Goal: Information Seeking & Learning: Learn about a topic

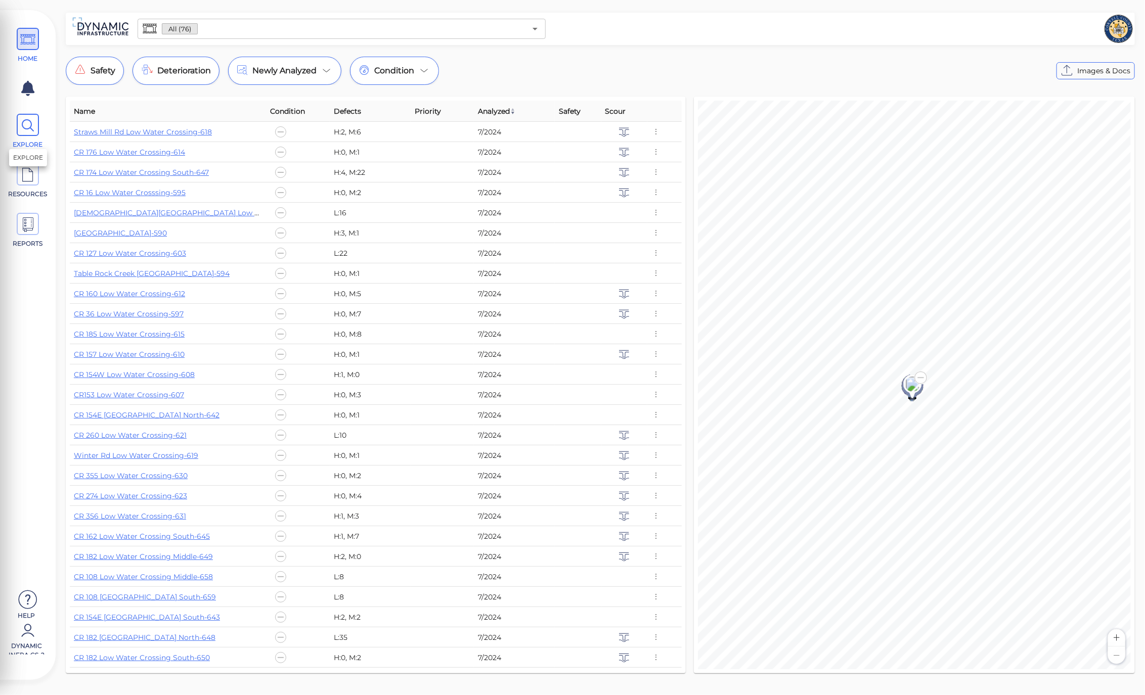
click at [32, 135] on icon at bounding box center [27, 125] width 15 height 23
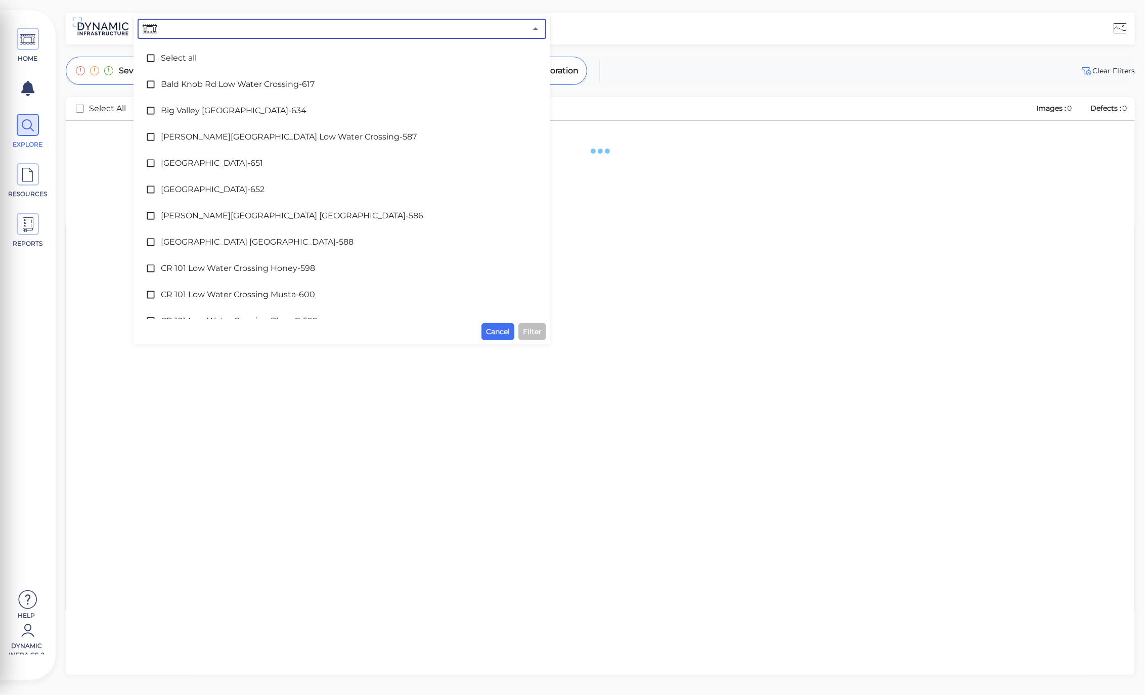
click at [251, 30] on input "text" at bounding box center [343, 29] width 368 height 14
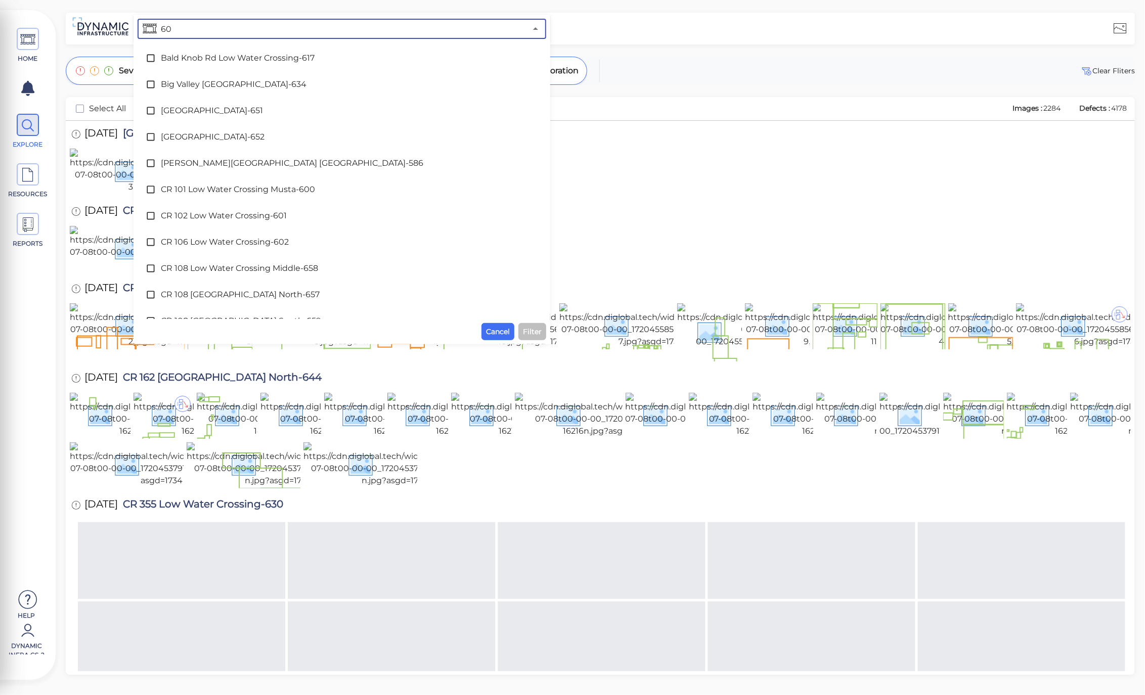
type input "608"
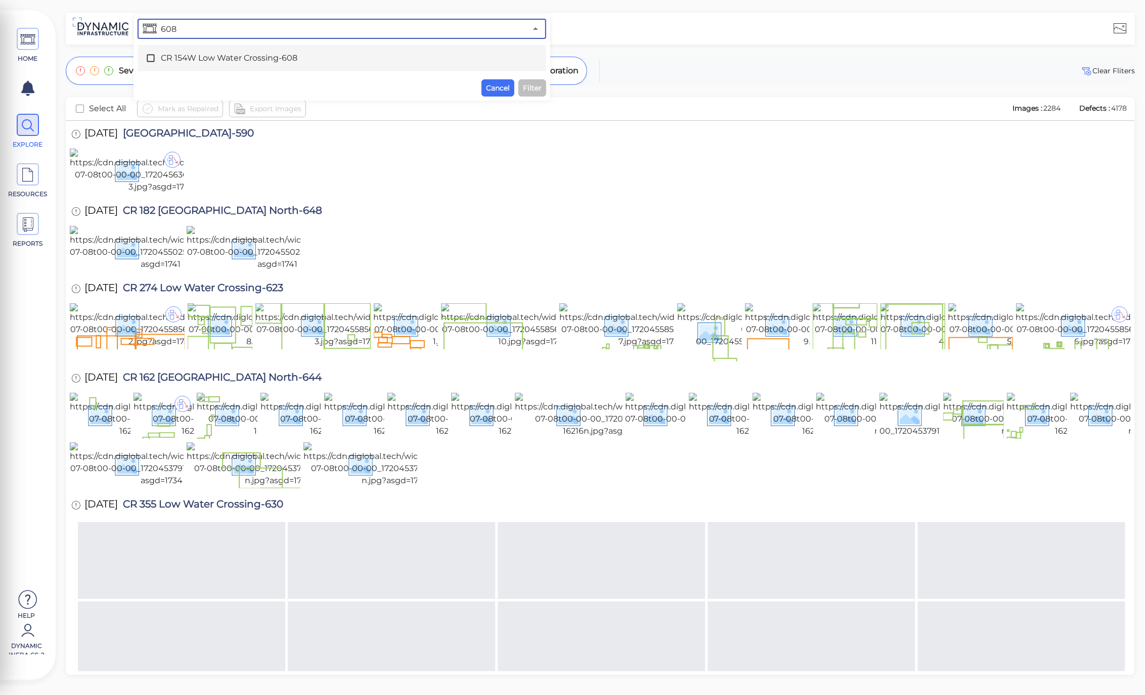
click at [151, 56] on icon at bounding box center [151, 58] width 10 height 10
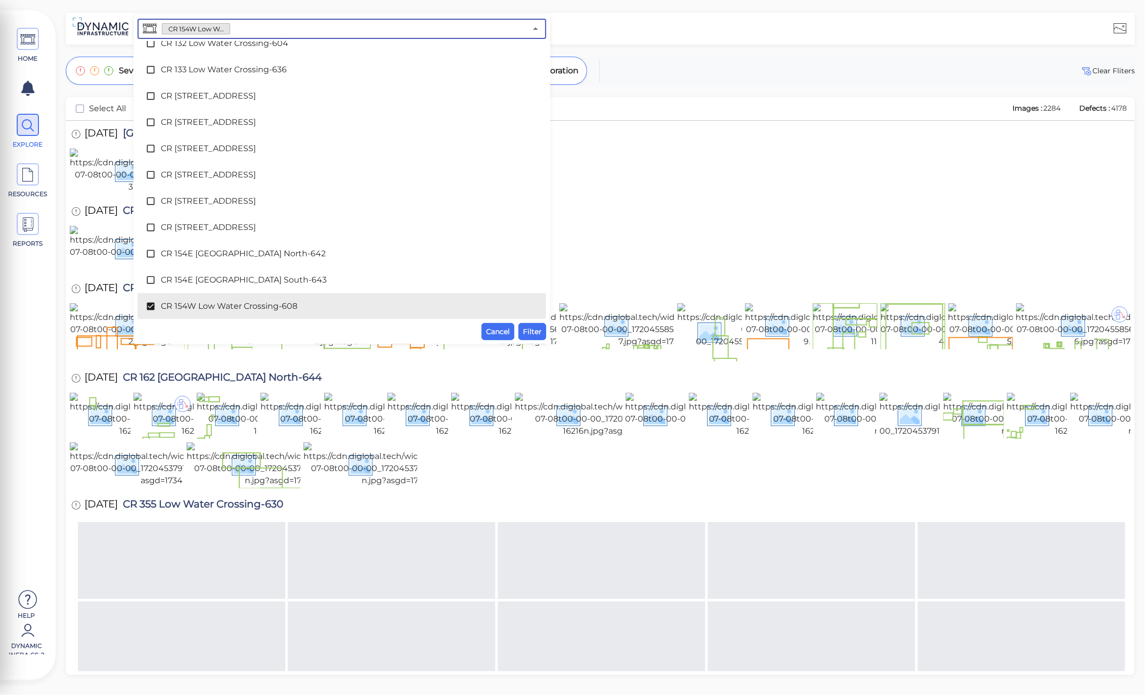
click at [538, 342] on div "CR 154W [GEOGRAPHIC_DATA]-608 ​ Select all [GEOGRAPHIC_DATA]-617 [GEOGRAPHIC_DA…" at bounding box center [342, 180] width 417 height 330
click at [539, 332] on span "Filter" at bounding box center [532, 332] width 19 height 12
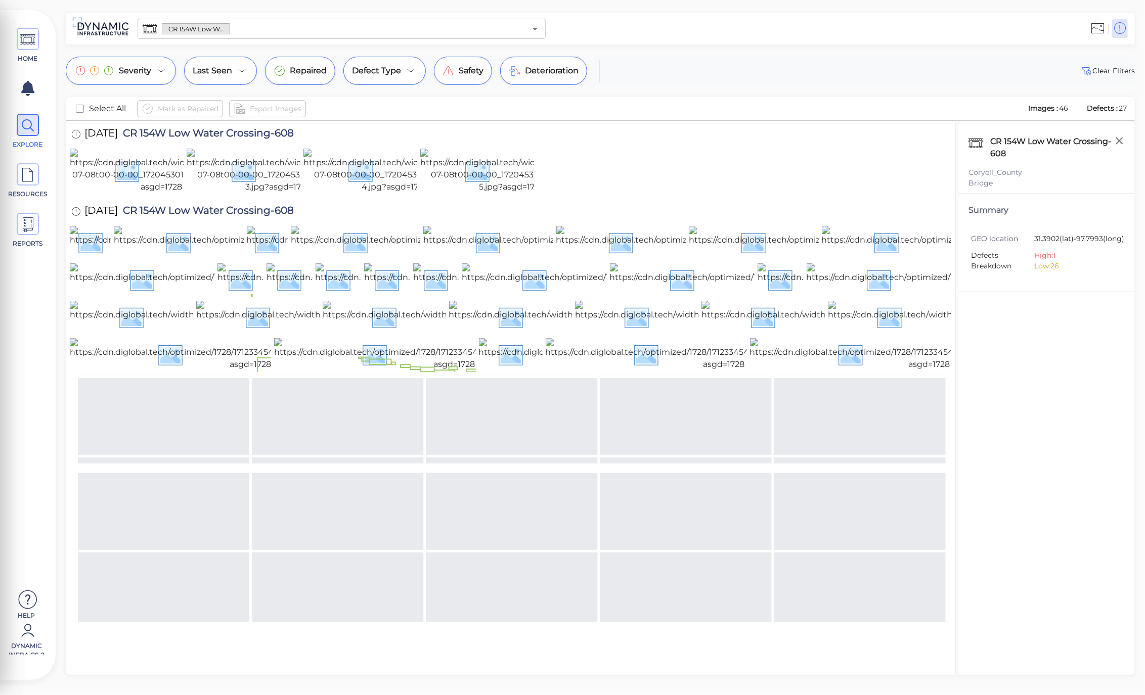
click at [695, 174] on div at bounding box center [511, 172] width 882 height 46
click at [271, 193] on img at bounding box center [278, 171] width 183 height 45
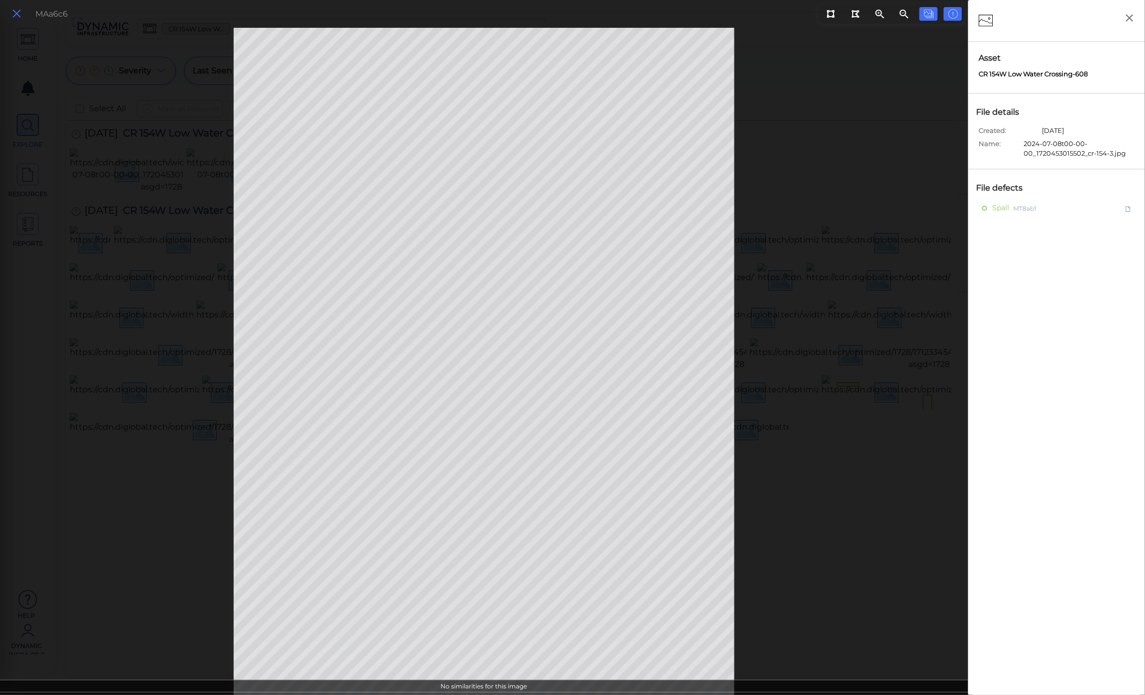
click at [17, 15] on icon at bounding box center [16, 14] width 11 height 14
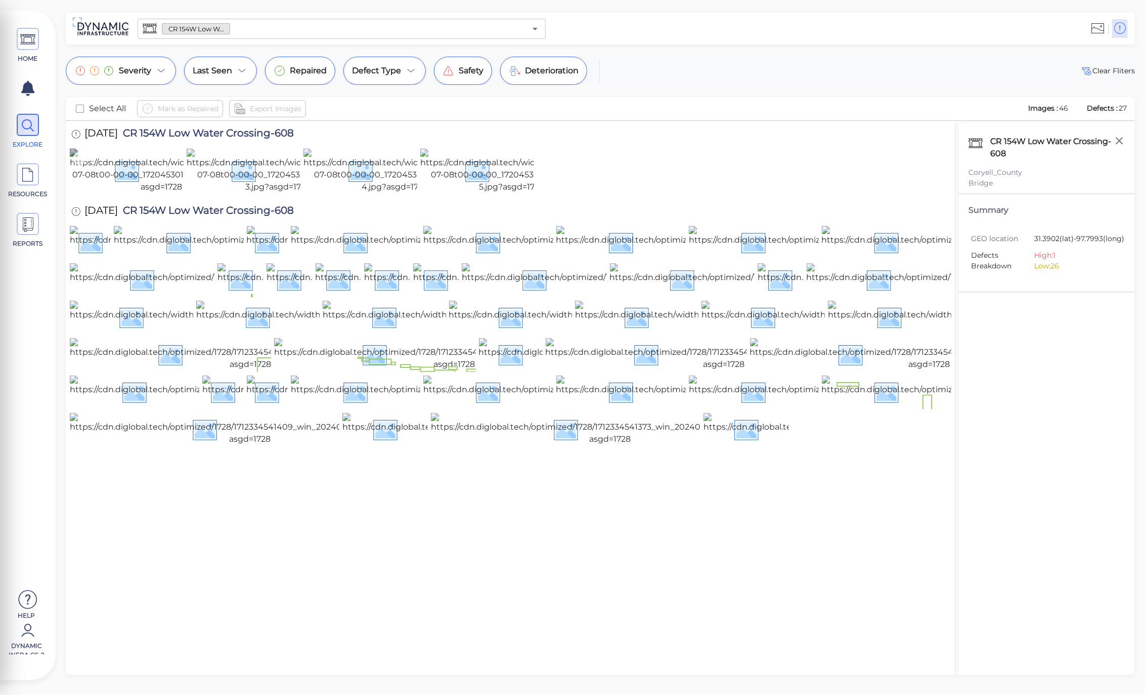
click at [154, 193] on img at bounding box center [161, 171] width 183 height 45
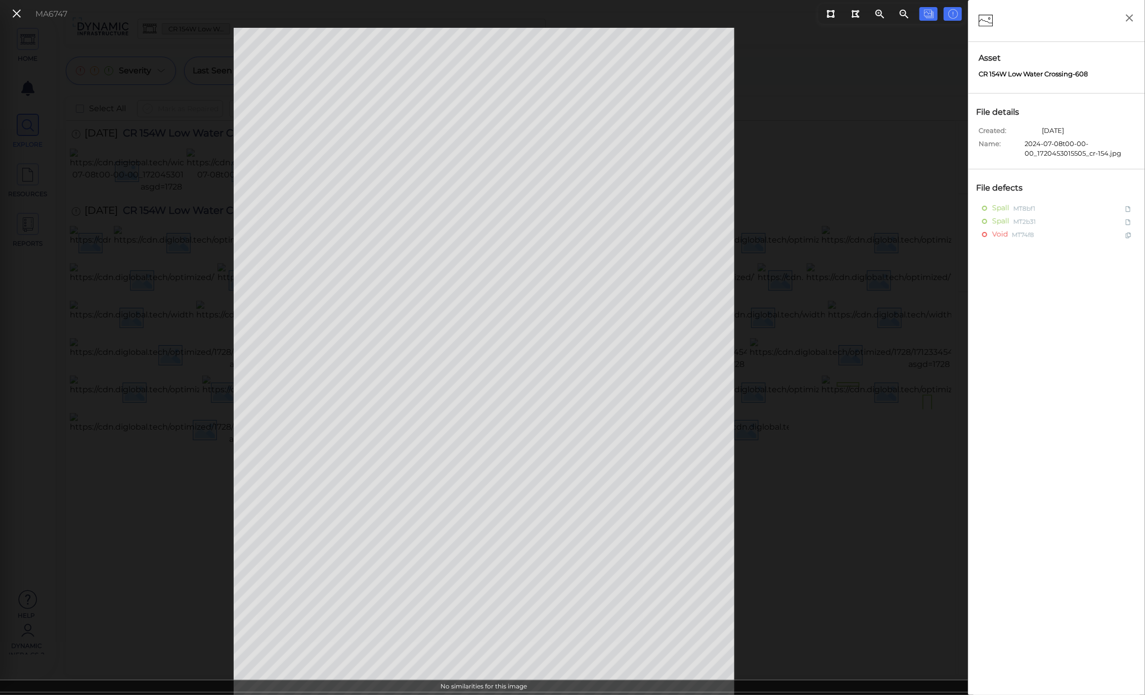
click at [28, 7] on div "MA6747" at bounding box center [37, 14] width 69 height 22
click at [17, 16] on icon at bounding box center [16, 14] width 11 height 14
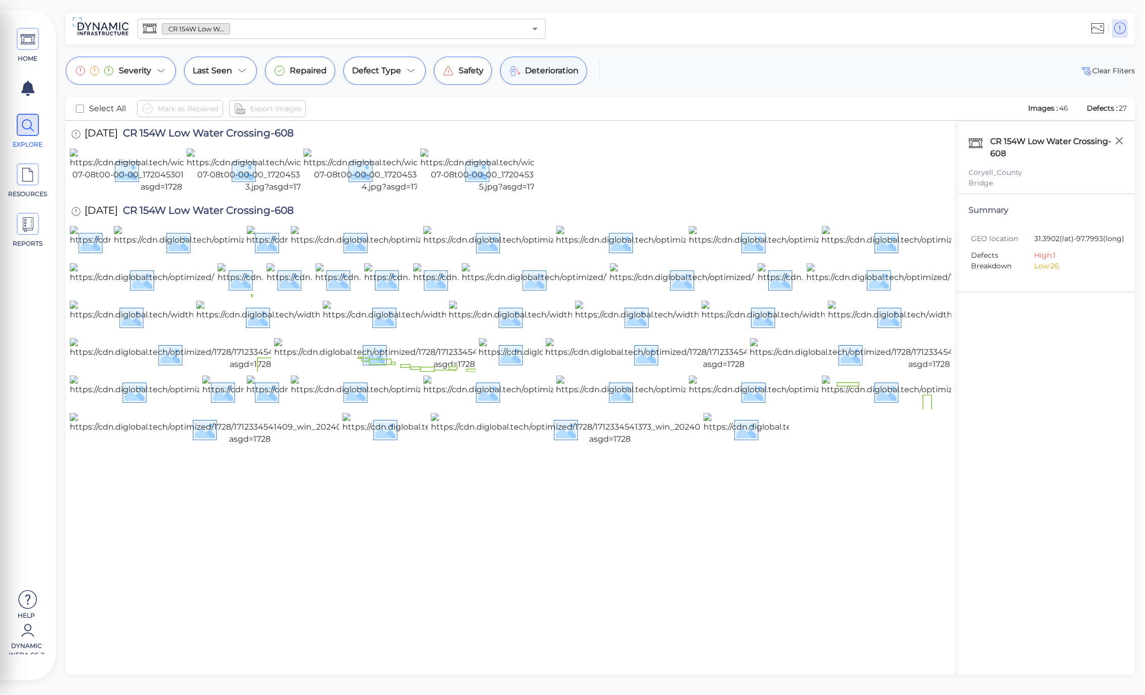
click at [541, 68] on span "Deterioration" at bounding box center [552, 71] width 54 height 12
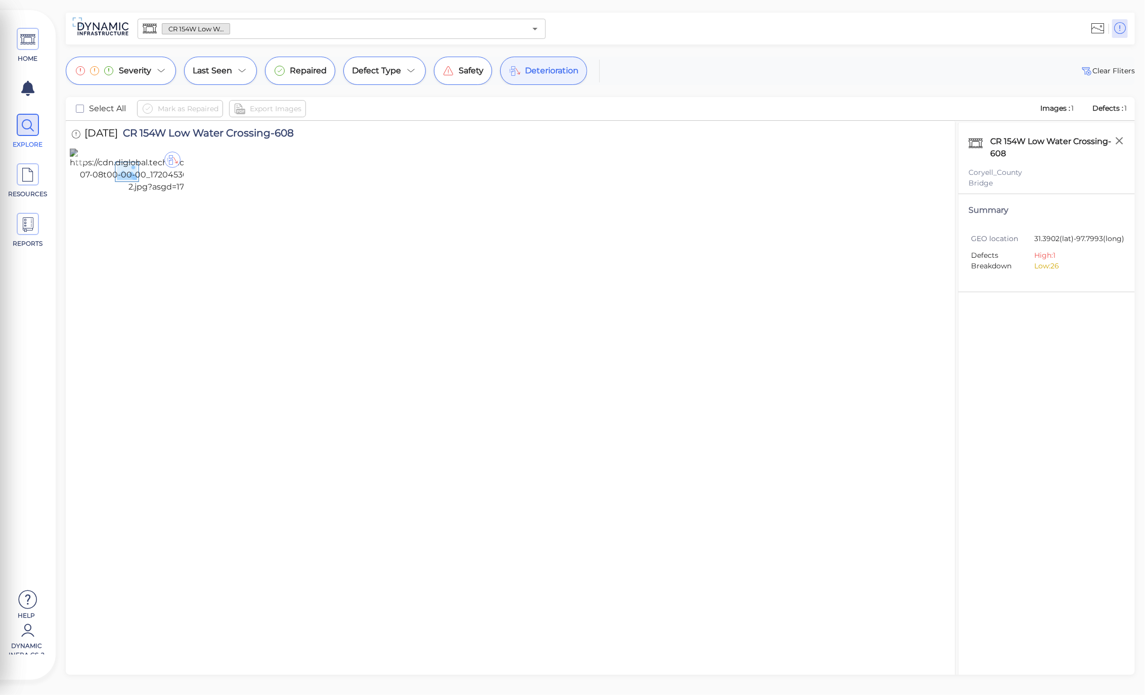
click at [96, 193] on img at bounding box center [161, 171] width 183 height 45
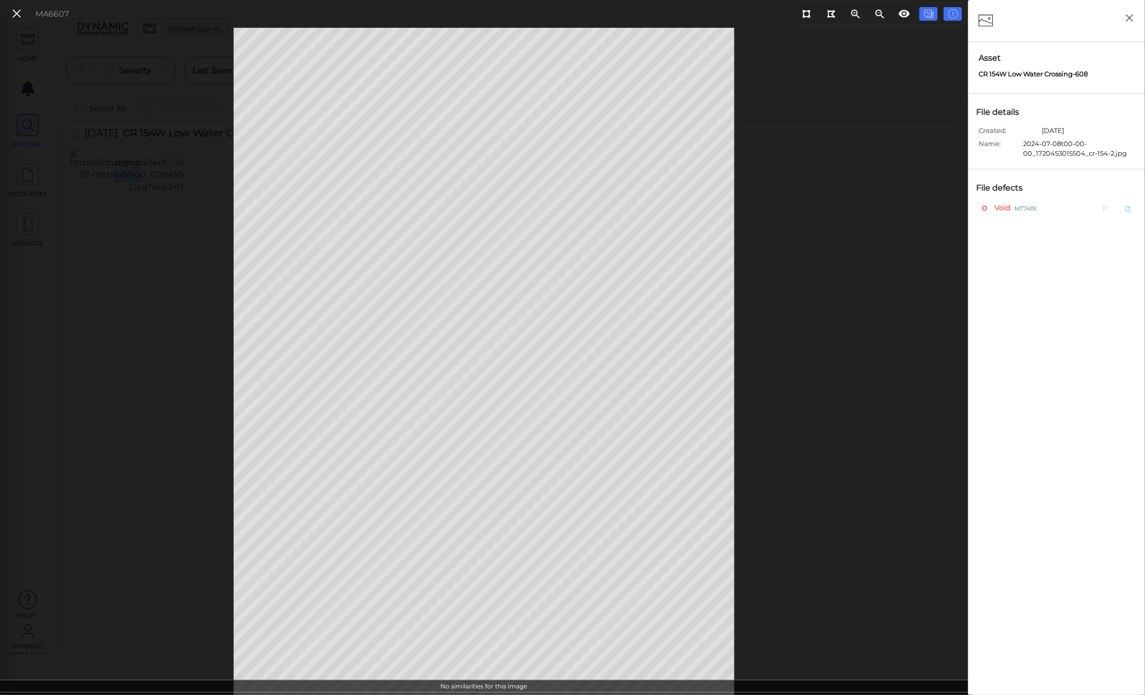
click at [1004, 205] on span "Void" at bounding box center [1001, 208] width 18 height 13
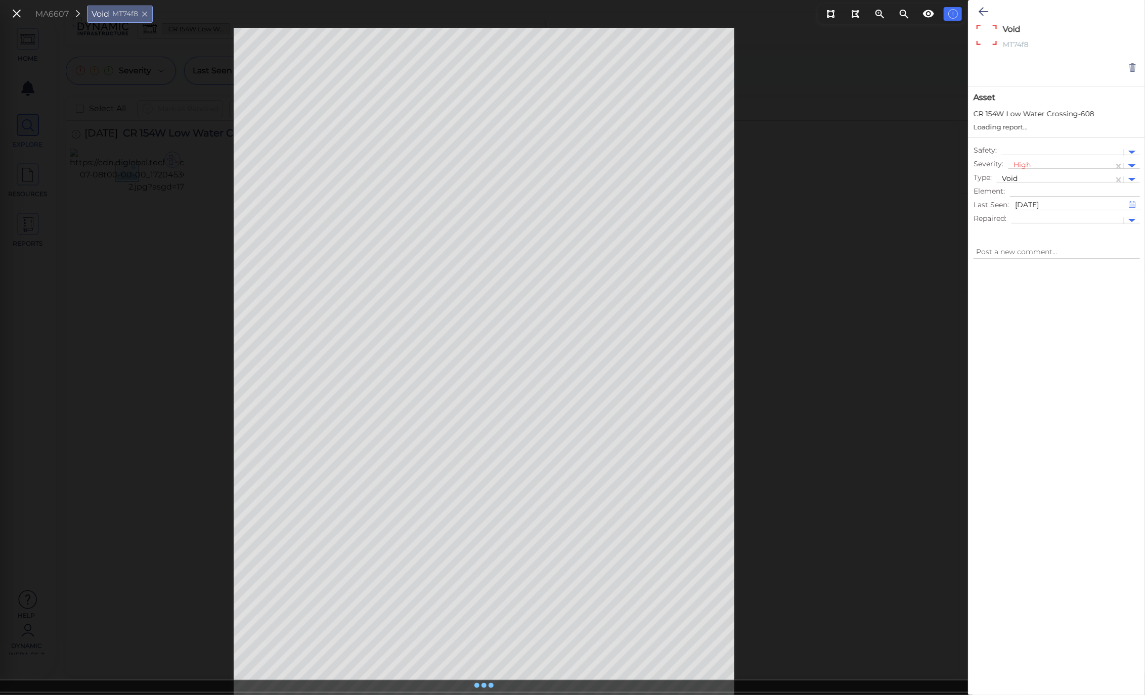
type textarea "x"
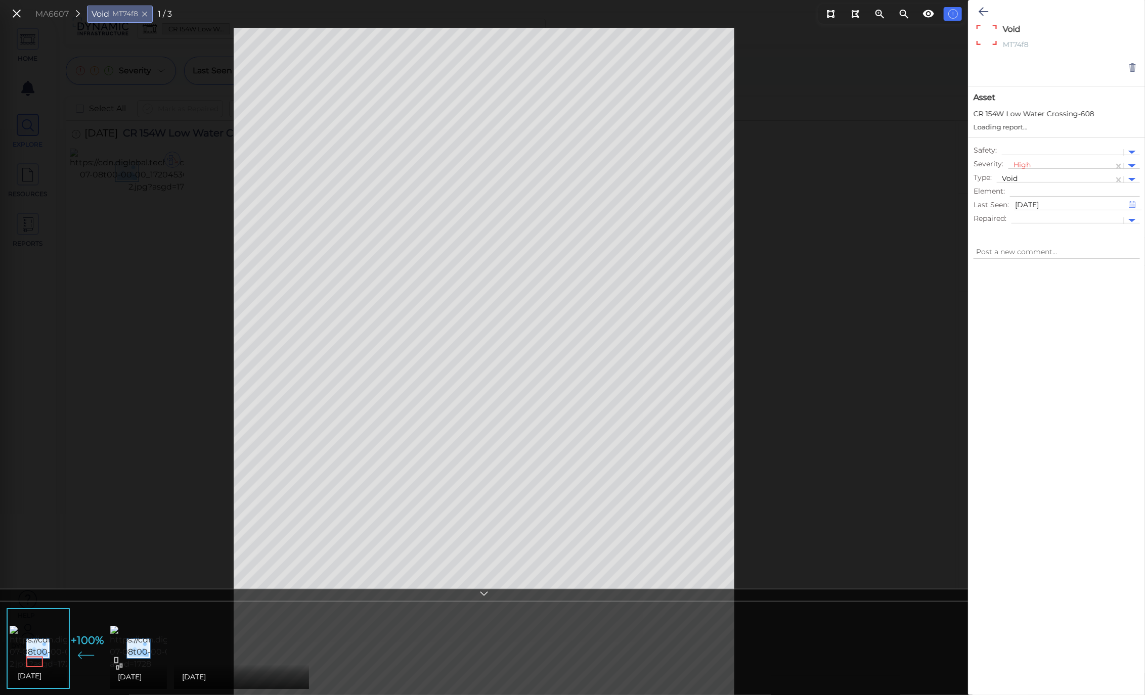
type textarea "x"
click at [124, 657] on img at bounding box center [201, 648] width 183 height 45
type textarea "x"
click at [490, 597] on div at bounding box center [484, 595] width 968 height 13
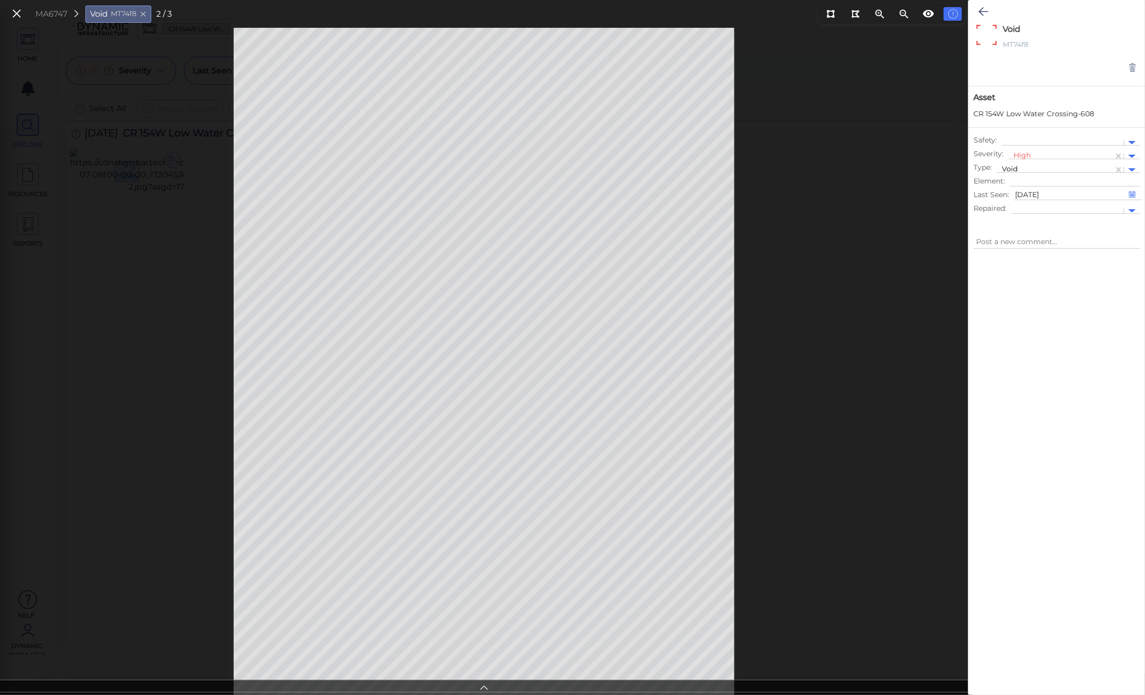
click at [481, 685] on icon at bounding box center [484, 687] width 10 height 12
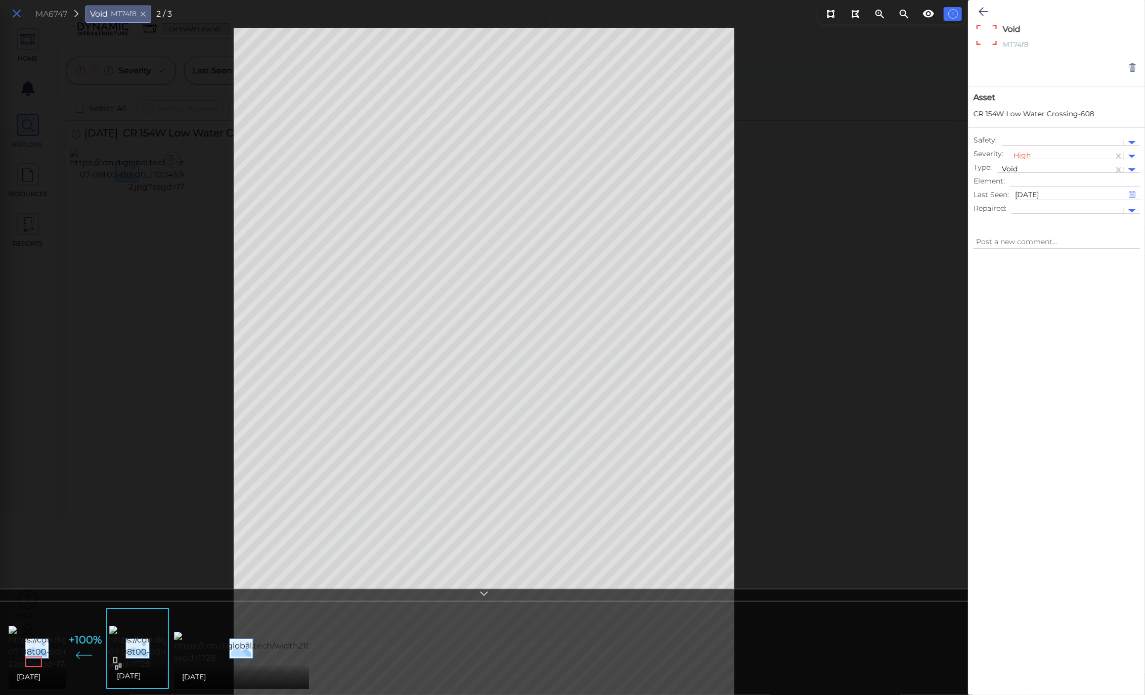
click at [21, 17] on icon at bounding box center [16, 14] width 11 height 14
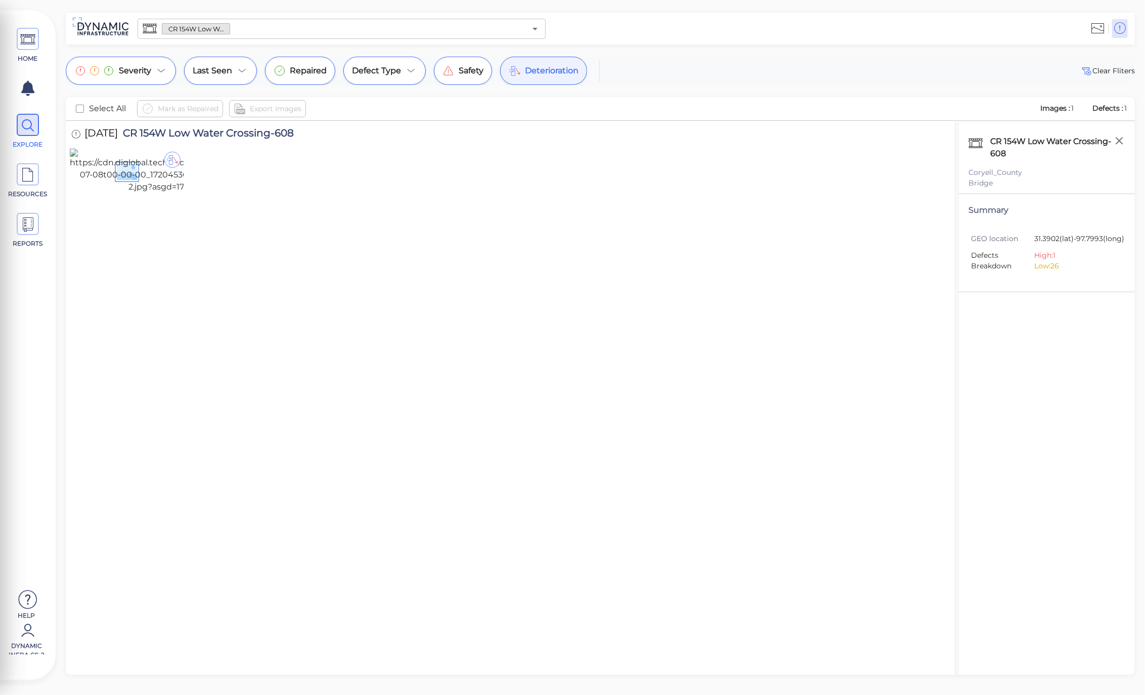
click at [536, 74] on span "Deterioration" at bounding box center [552, 71] width 54 height 12
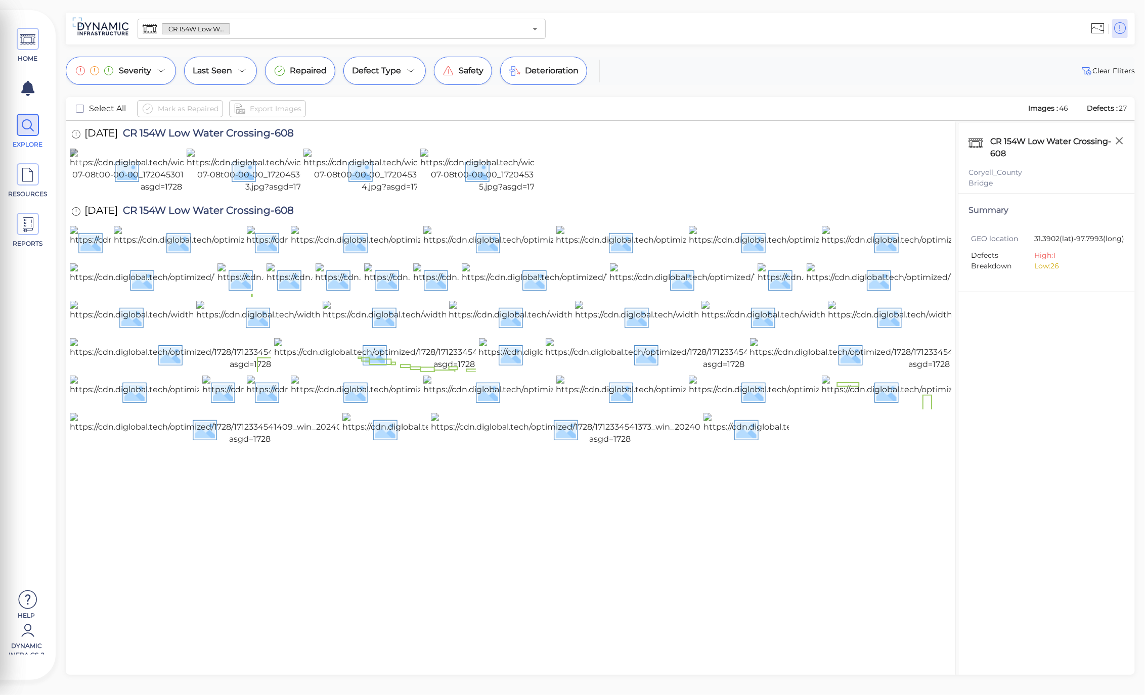
click at [157, 193] on img at bounding box center [161, 171] width 183 height 45
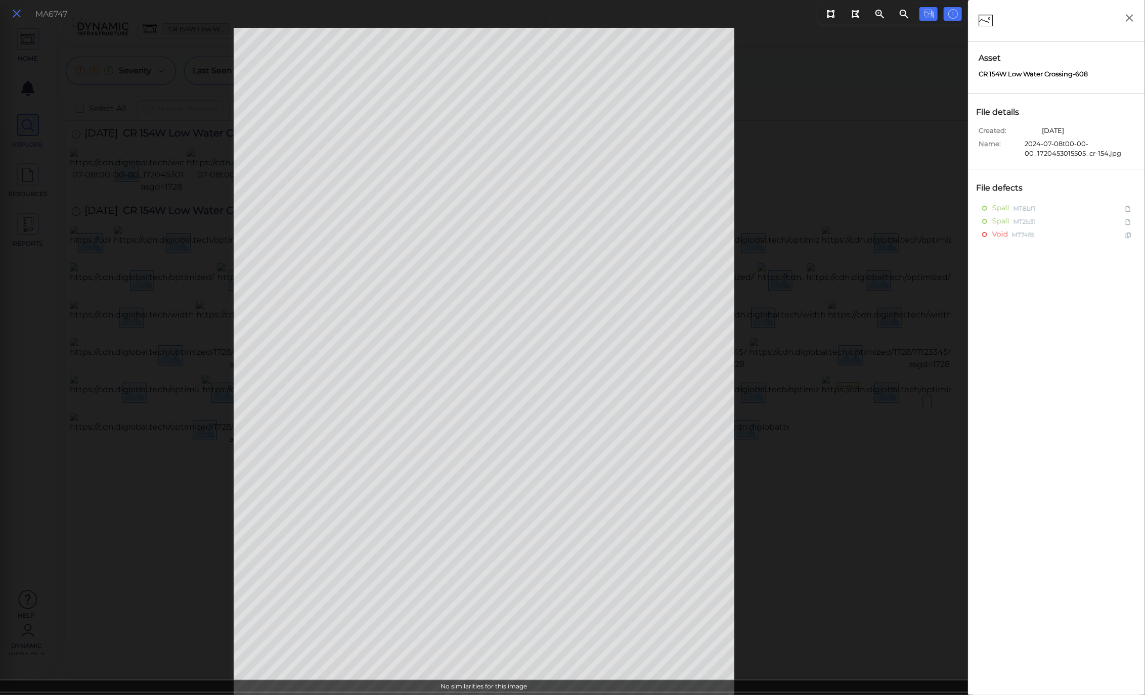
click at [10, 14] on button at bounding box center [16, 14] width 17 height 15
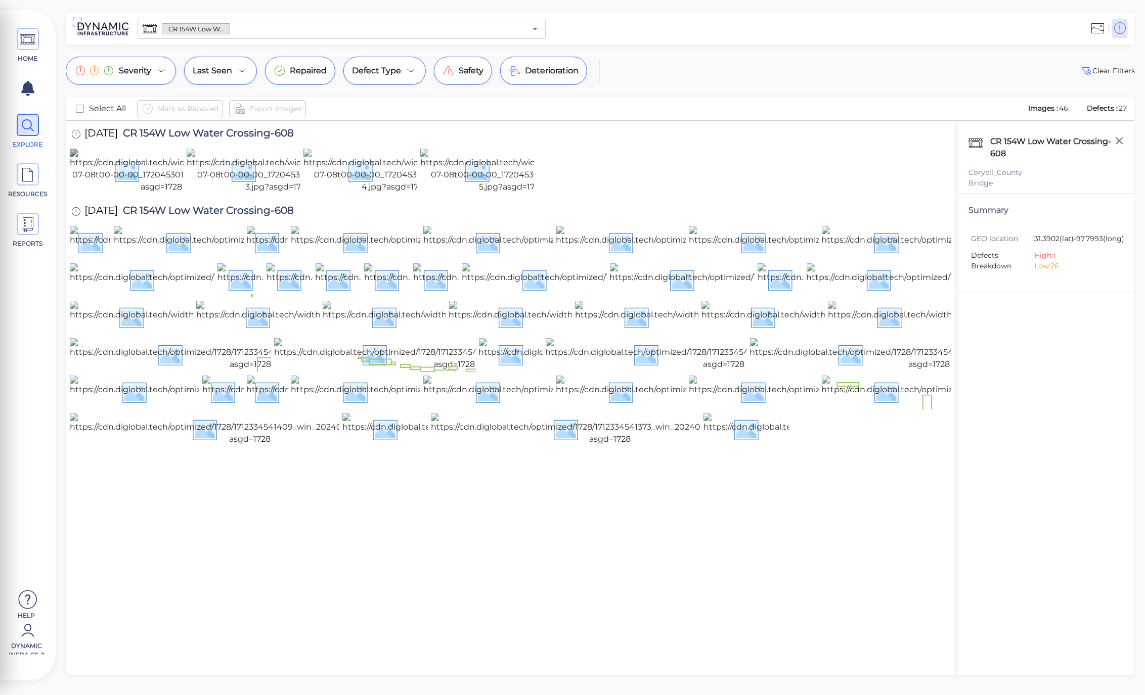
click at [69, 228] on div "[DATE] CR 154W Low Water Crossing-608 [DATE] CR 154W [GEOGRAPHIC_DATA]-608 2024…" at bounding box center [511, 410] width 890 height 578
click at [146, 193] on img at bounding box center [161, 171] width 183 height 45
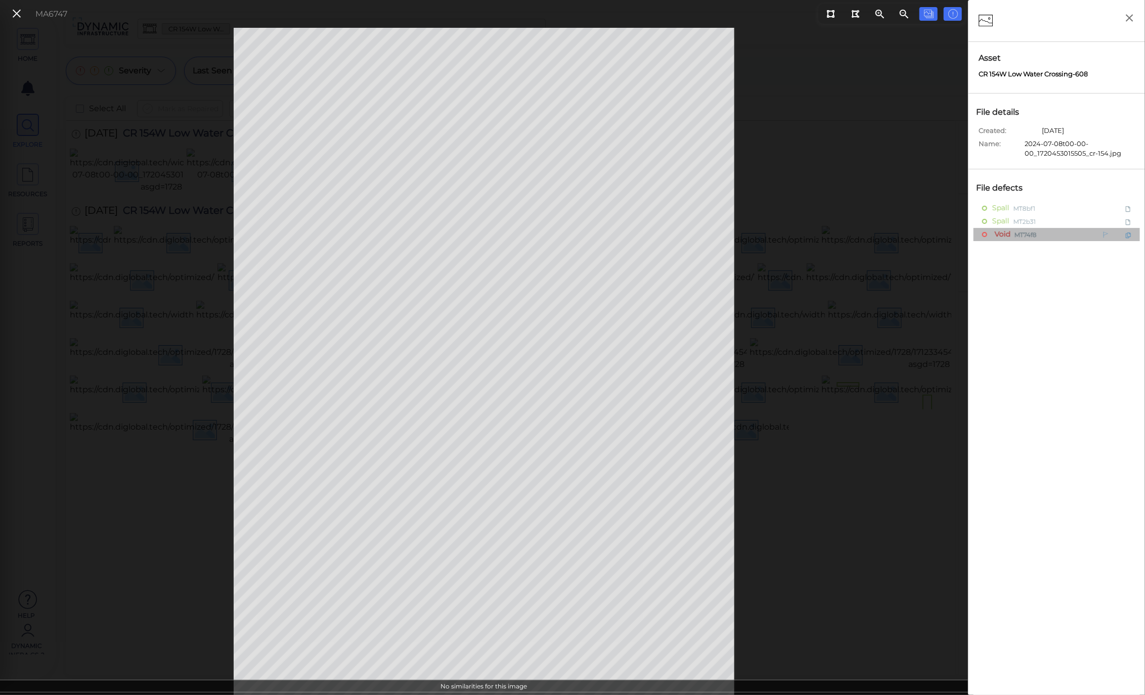
click at [1003, 236] on span "Void" at bounding box center [1001, 234] width 18 height 13
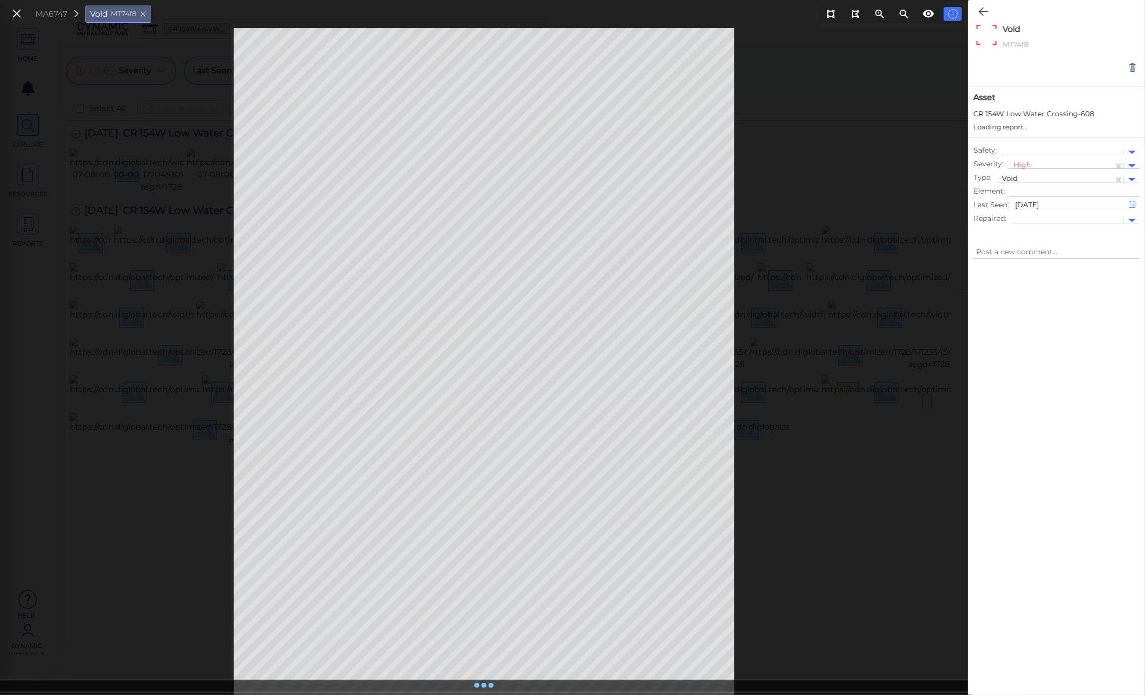
type textarea "x"
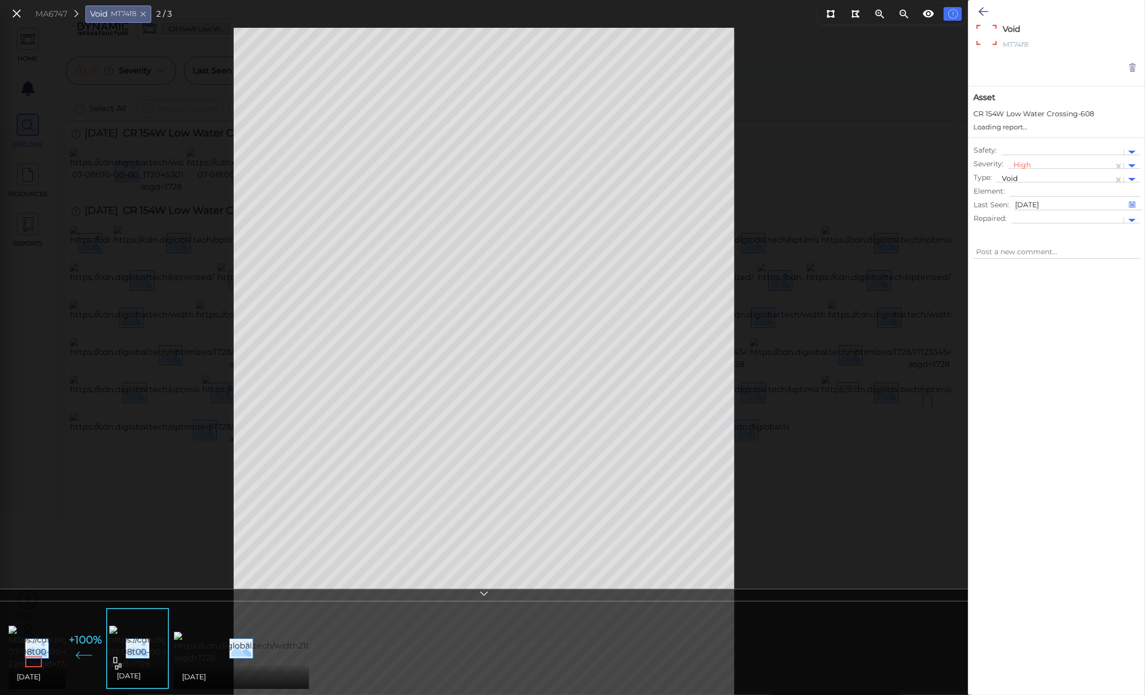
type textarea "x"
click at [62, 635] on img at bounding box center [100, 648] width 183 height 45
type textarea "x"
click at [1035, 47] on div "MT74f8" at bounding box center [1052, 45] width 105 height 13
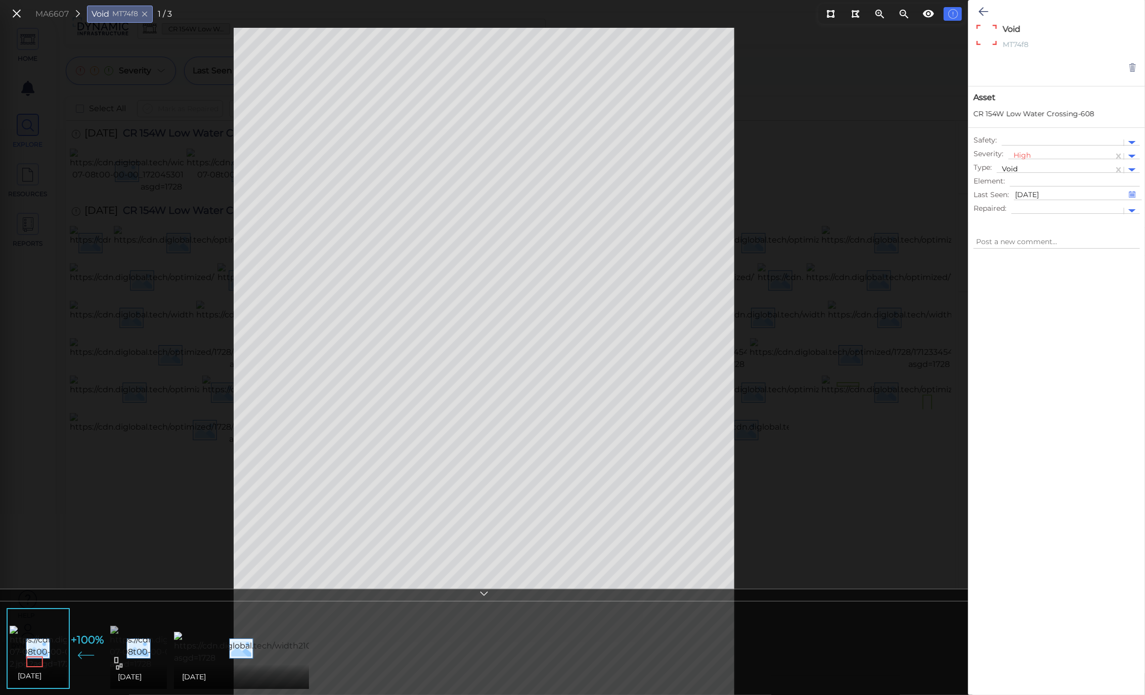
click at [143, 646] on img at bounding box center [201, 648] width 183 height 45
type textarea "x"
click at [980, 14] on icon at bounding box center [984, 12] width 10 height 12
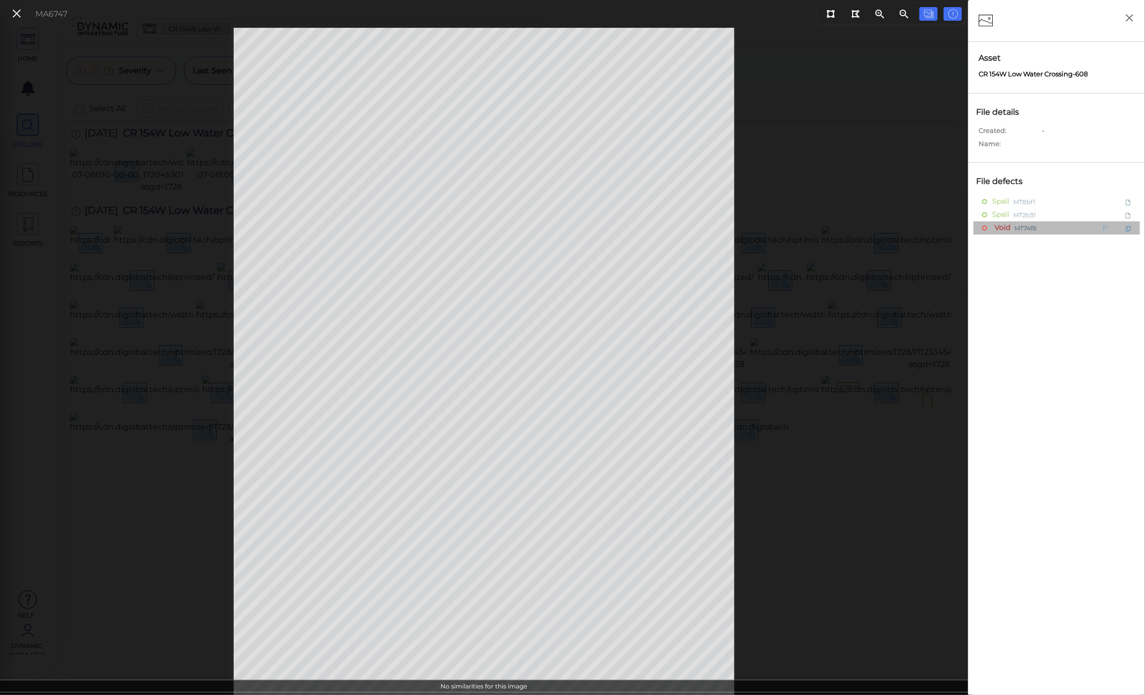
click at [1003, 224] on span "Void" at bounding box center [1001, 228] width 18 height 13
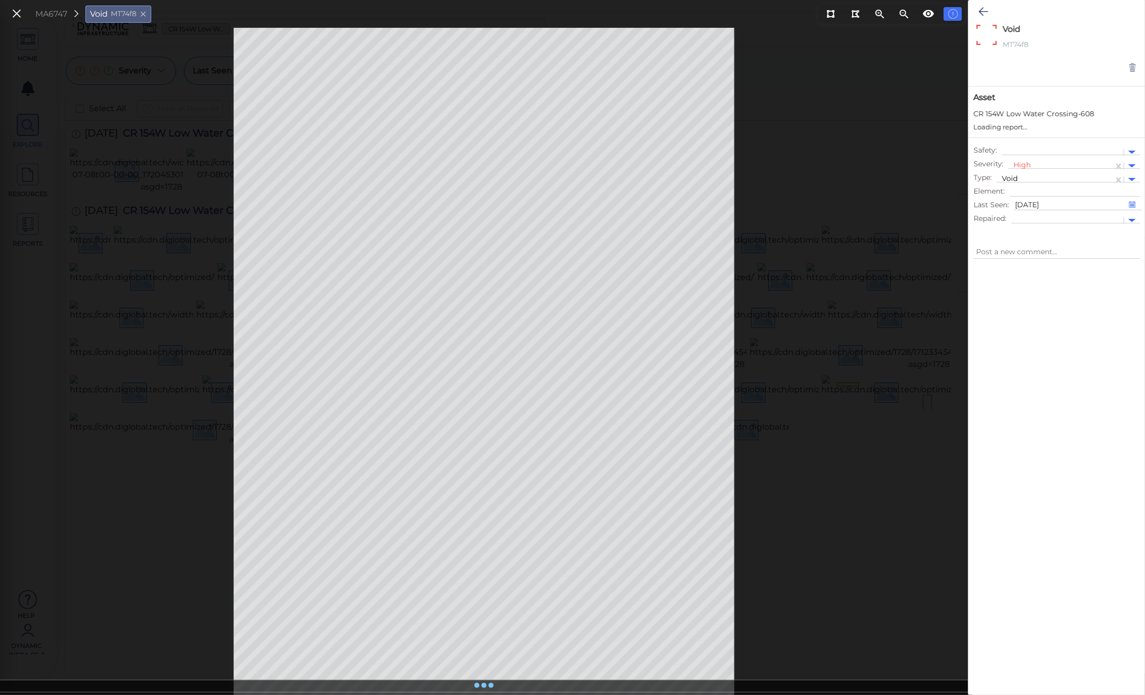
type textarea "x"
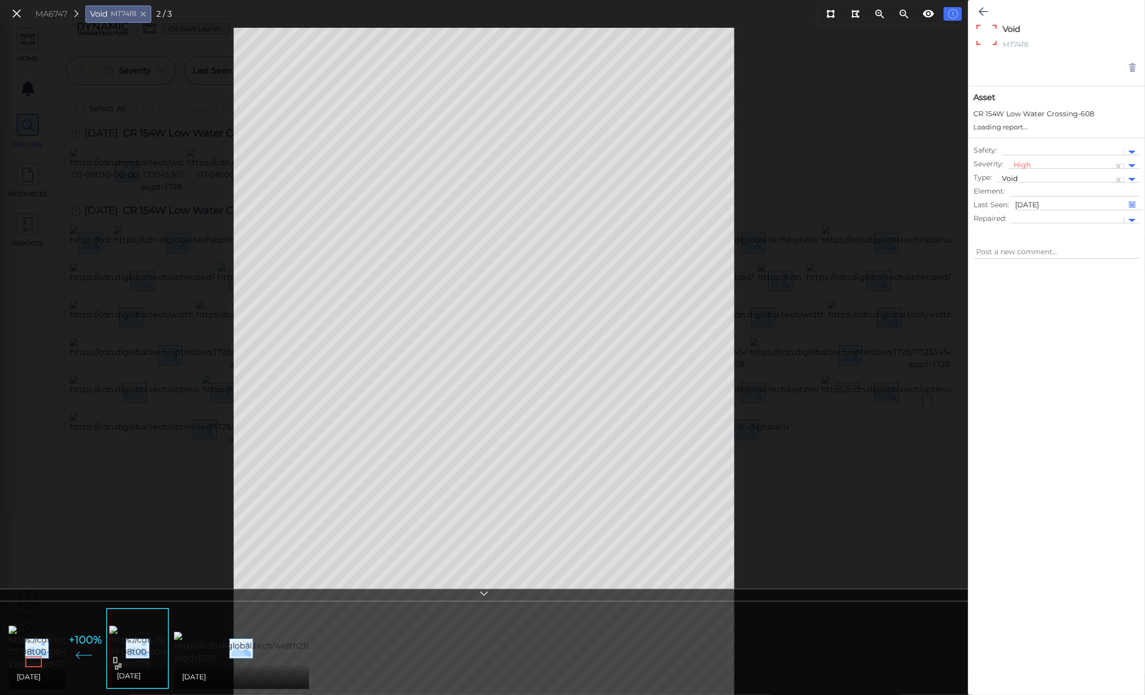
type textarea "x"
drag, startPoint x: 1035, startPoint y: 46, endPoint x: 1017, endPoint y: 44, distance: 18.3
click at [1017, 44] on div "MT74f8" at bounding box center [1052, 45] width 105 height 13
click at [15, 18] on icon at bounding box center [16, 14] width 11 height 14
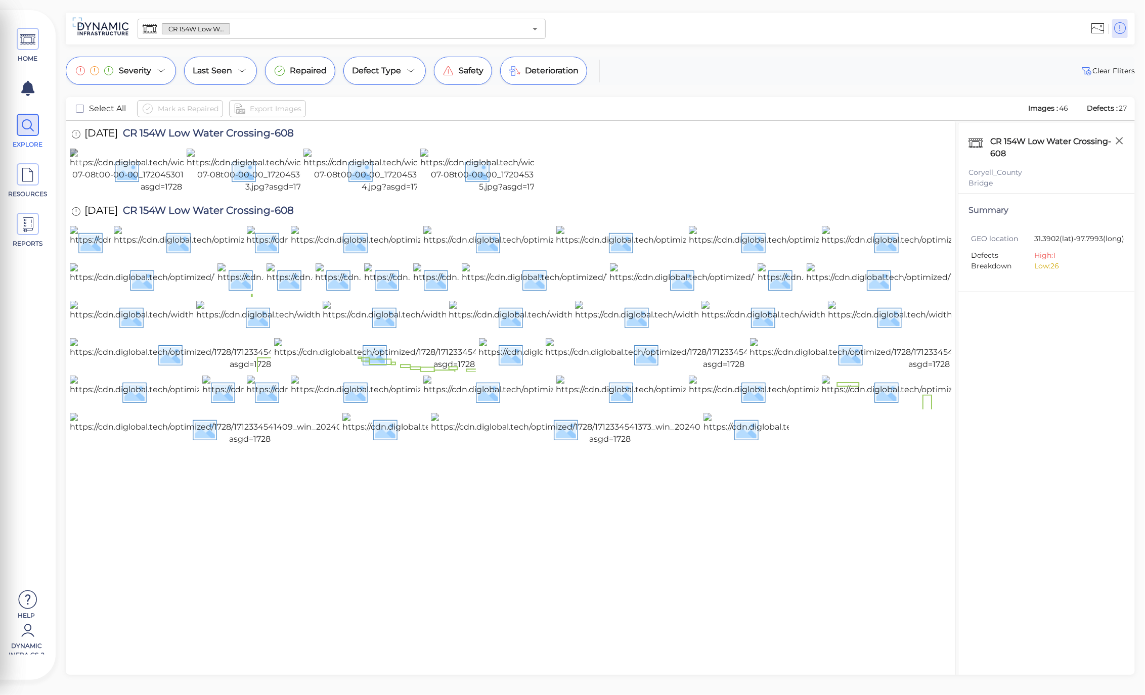
click at [165, 193] on img at bounding box center [161, 171] width 183 height 45
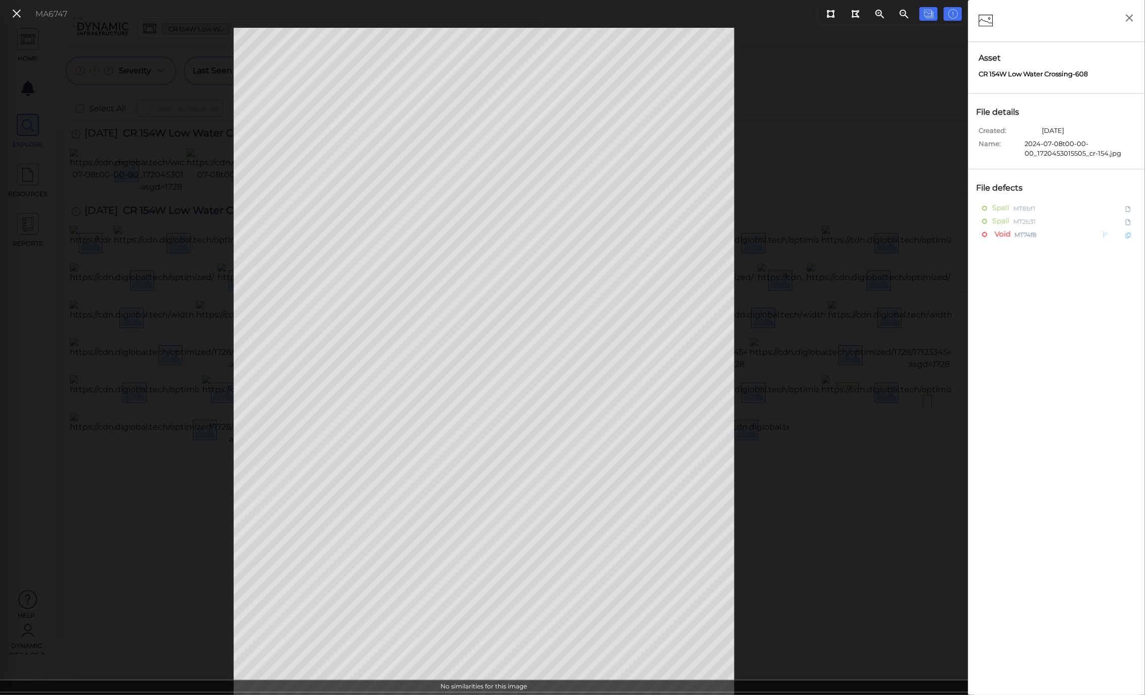
click at [997, 234] on span "Void" at bounding box center [1001, 234] width 18 height 13
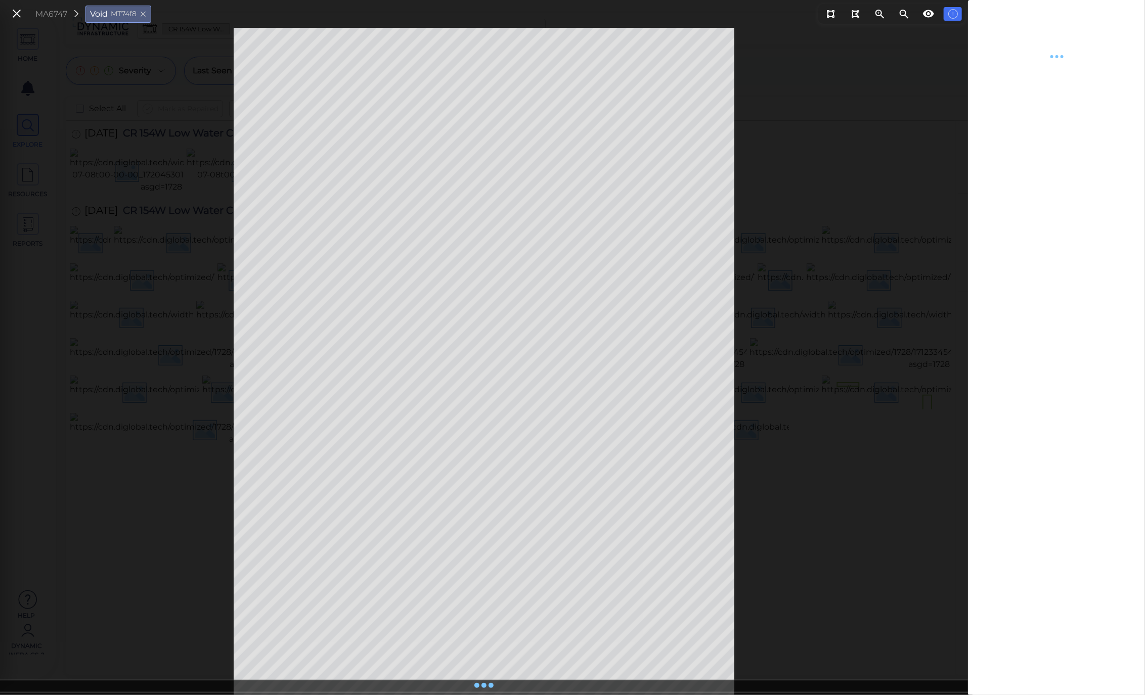
type textarea "x"
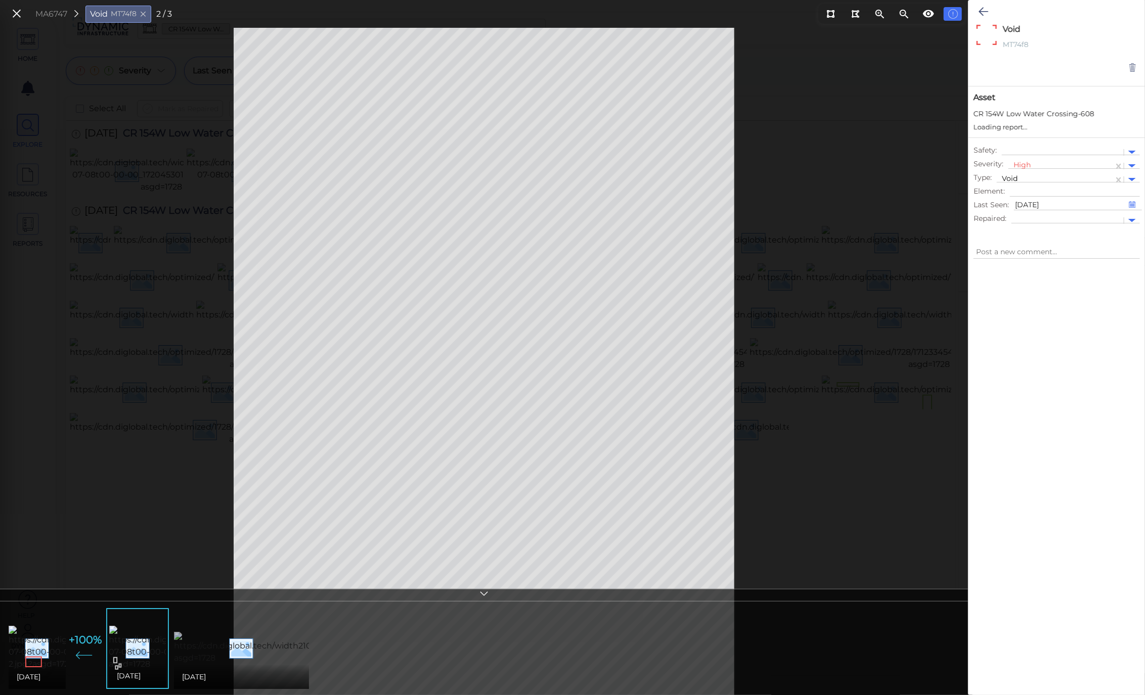
type textarea "x"
click at [482, 598] on icon at bounding box center [484, 596] width 10 height 12
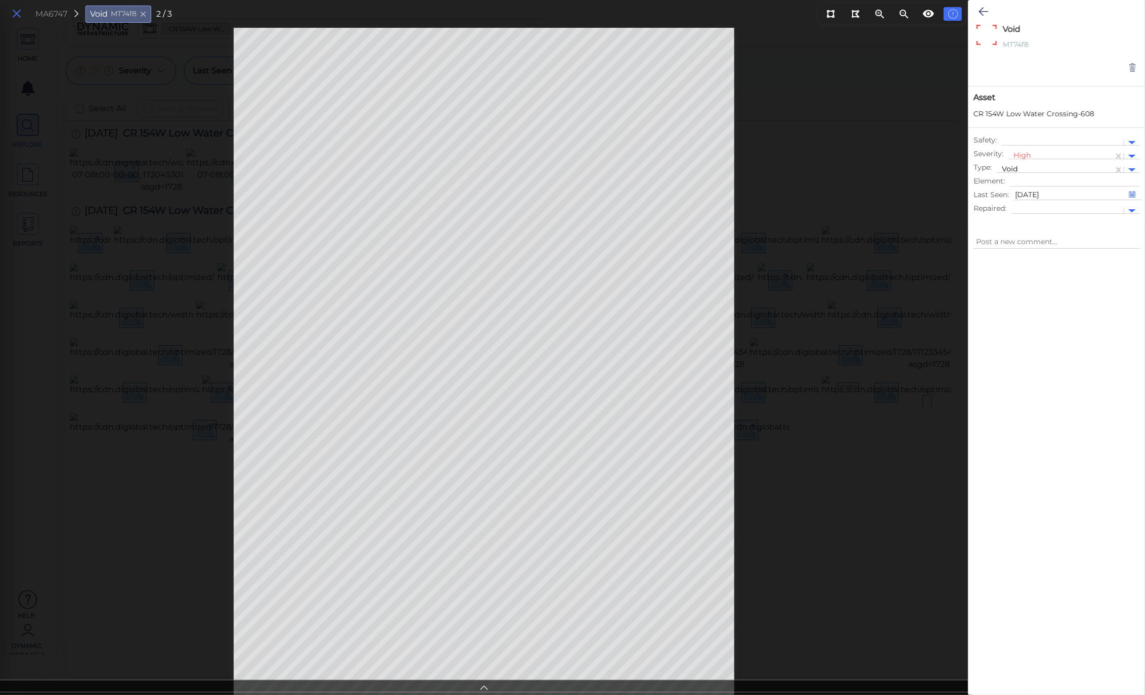
click at [16, 13] on icon at bounding box center [16, 14] width 11 height 14
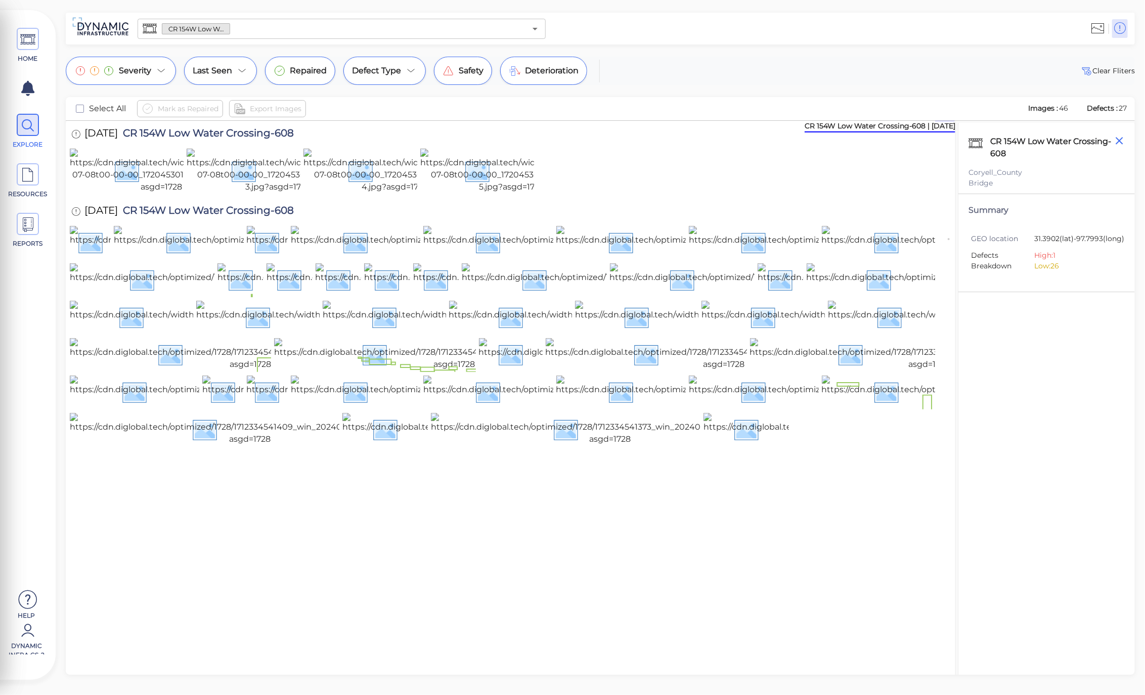
click at [1119, 138] on icon "button" at bounding box center [1119, 141] width 13 height 13
